Goal: Find specific page/section: Find specific page/section

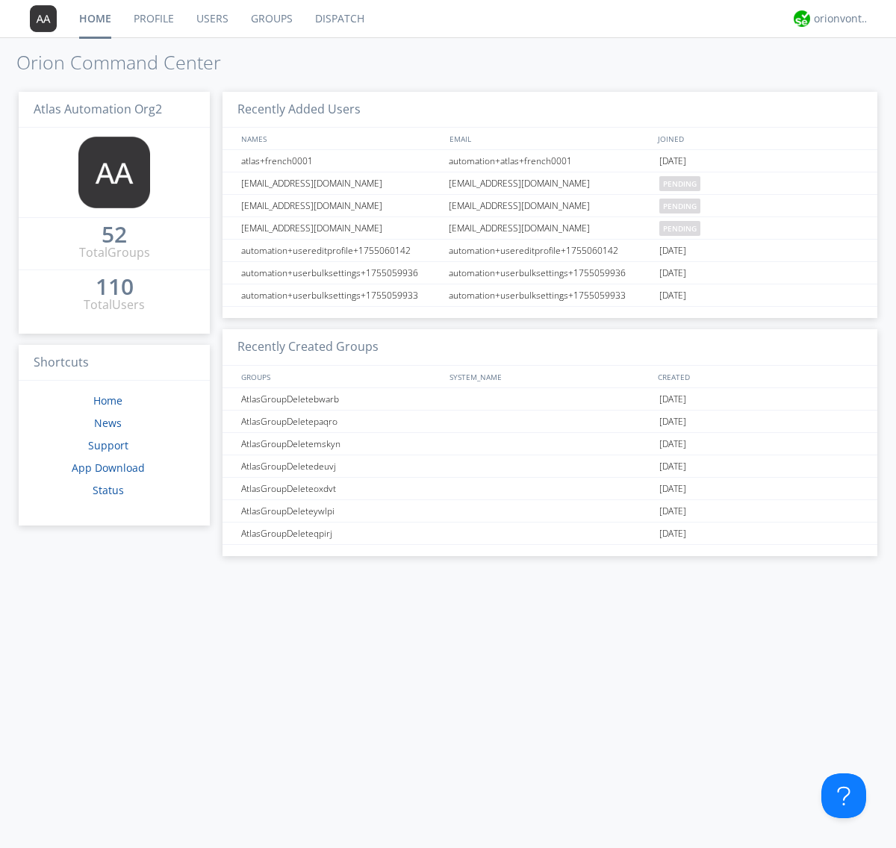
click at [338, 19] on link "Dispatch" at bounding box center [340, 18] width 72 height 37
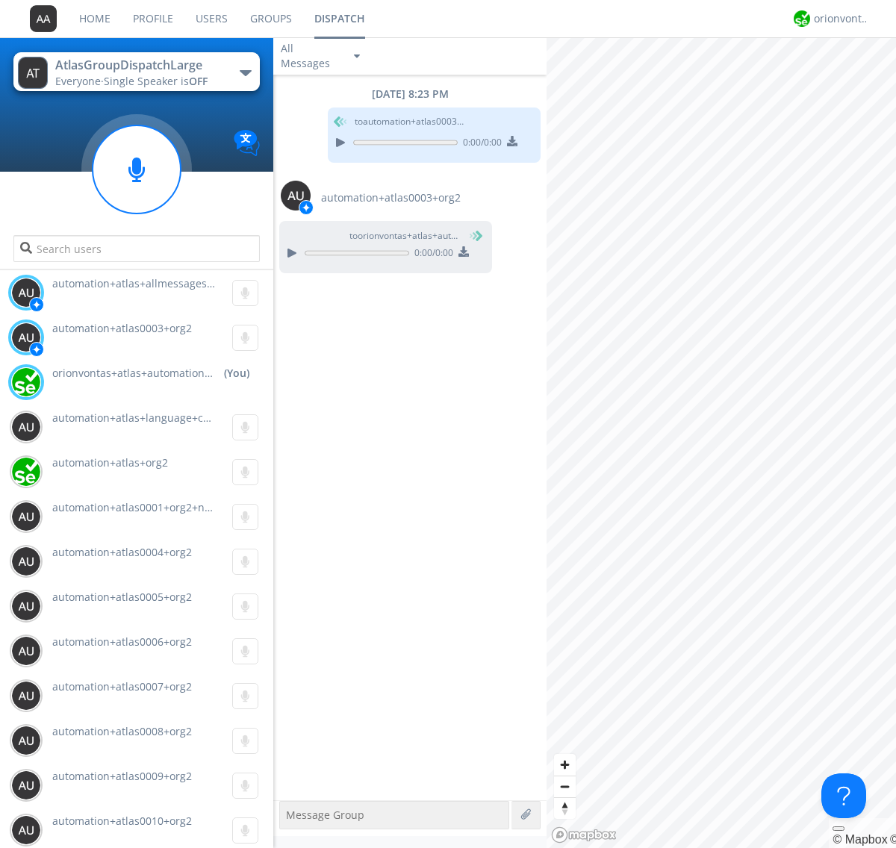
click at [245, 72] on div "button" at bounding box center [246, 73] width 12 height 6
click at [0, 0] on span "AtlasGroupDispatch" at bounding box center [0, 0] width 0 height 0
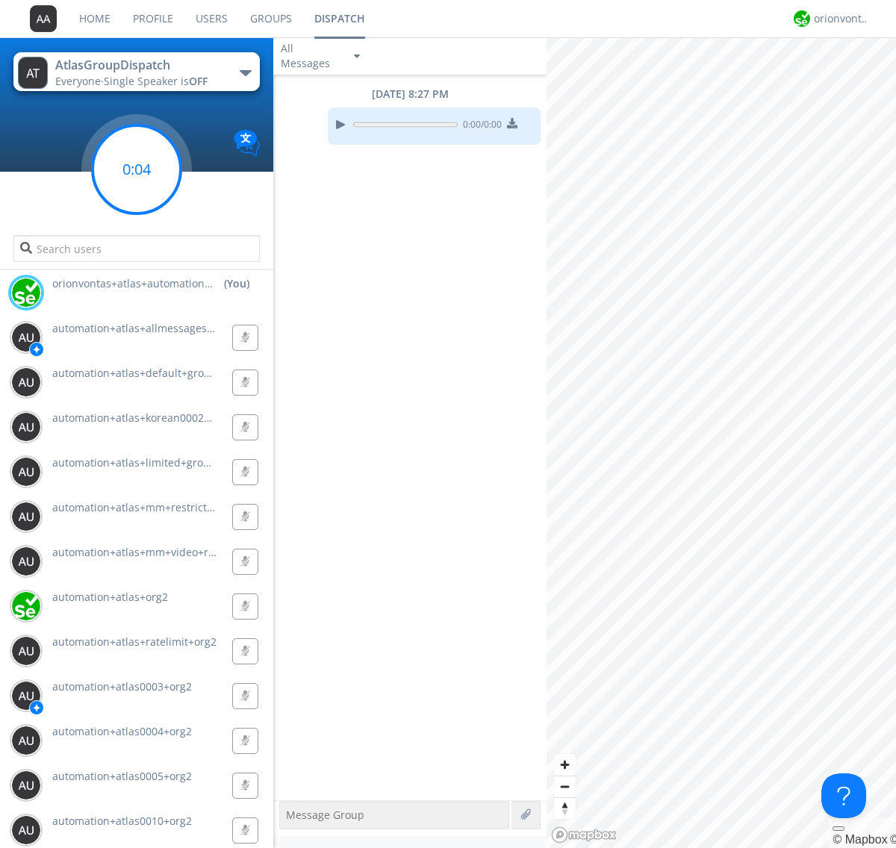
click at [137, 170] on g at bounding box center [137, 169] width 88 height 88
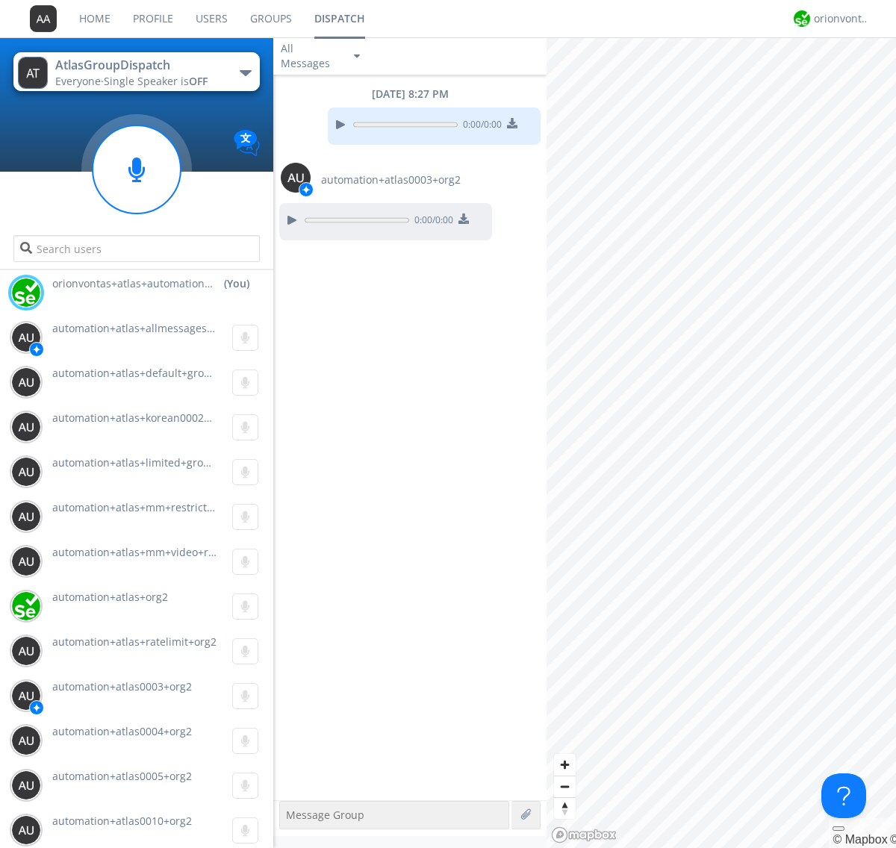
click at [245, 72] on div "button" at bounding box center [246, 73] width 12 height 6
click at [0, 0] on span "AtlasGroupDispatch2" at bounding box center [0, 0] width 0 height 0
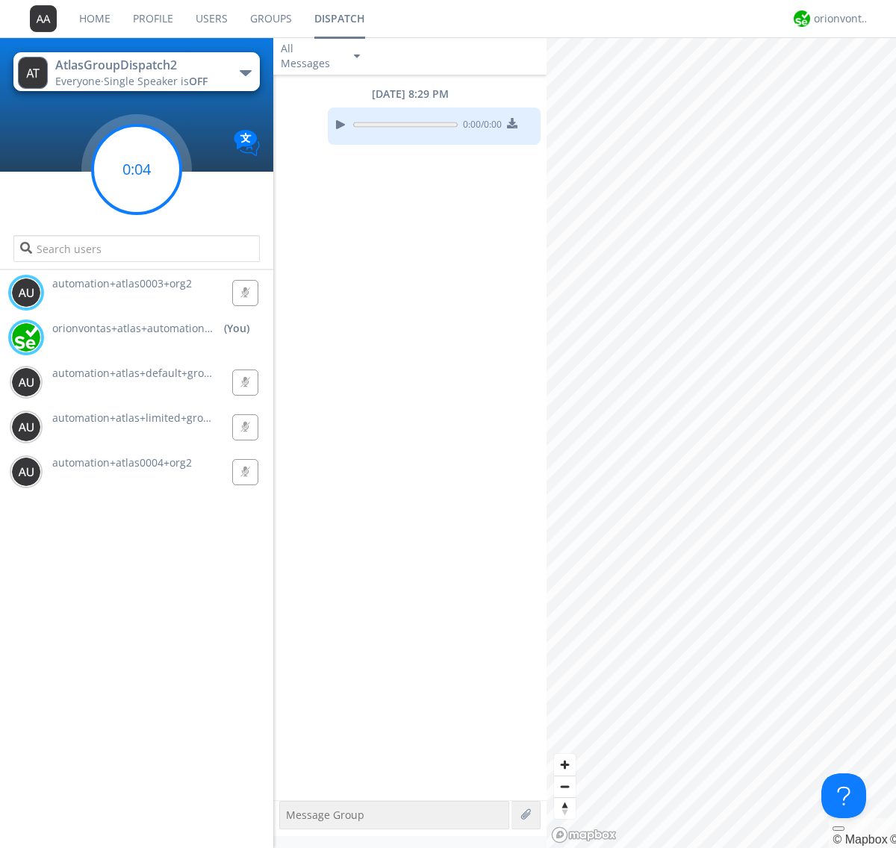
click at [137, 170] on g at bounding box center [137, 169] width 88 height 88
